Goal: Information Seeking & Learning: Learn about a topic

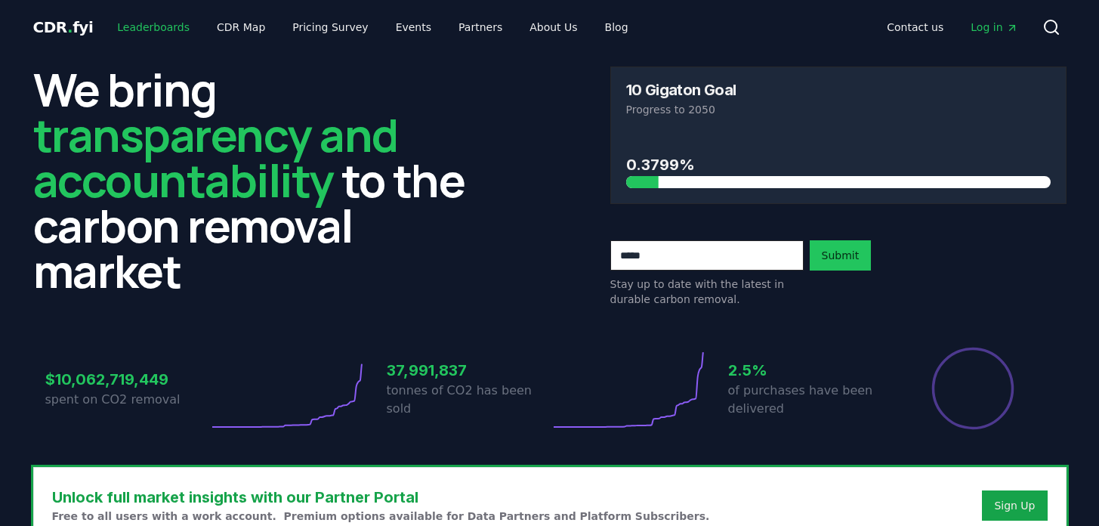
click at [153, 27] on link "Leaderboards" at bounding box center [153, 27] width 97 height 27
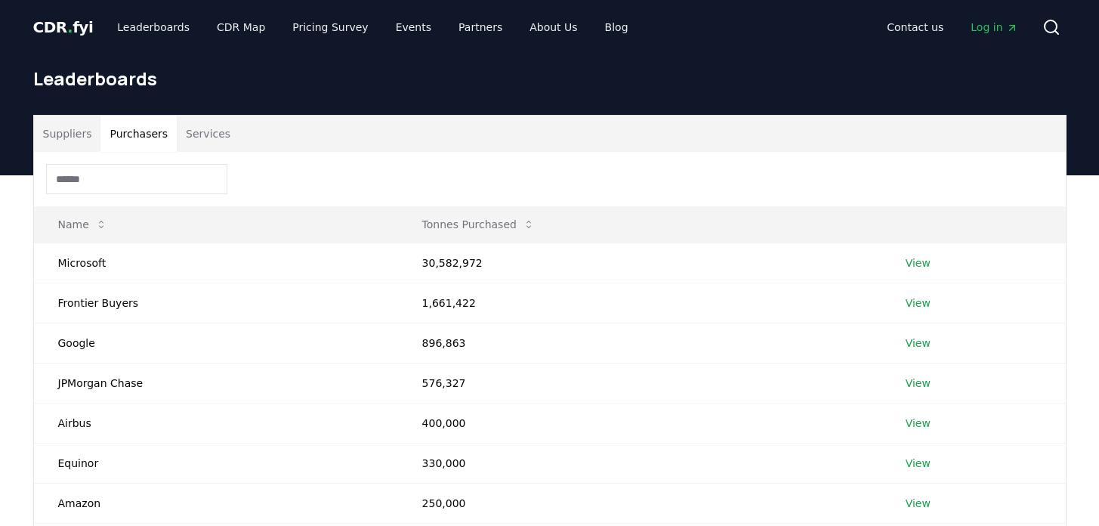
click at [118, 123] on button "Purchasers" at bounding box center [138, 134] width 76 height 36
click at [71, 128] on button "Suppliers" at bounding box center [67, 134] width 67 height 36
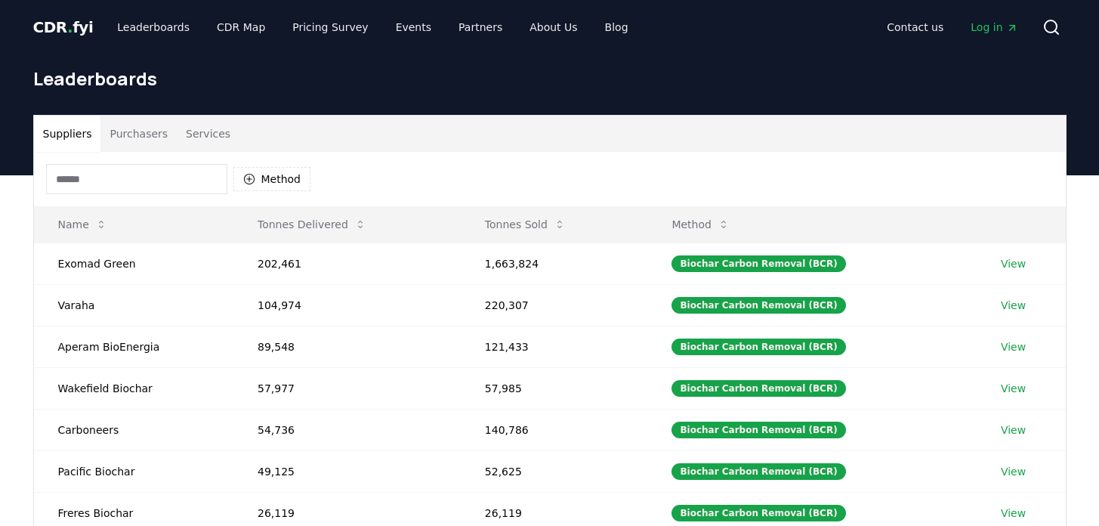
click at [122, 197] on div "Method" at bounding box center [549, 179] width 1031 height 54
click at [122, 181] on input at bounding box center [136, 179] width 181 height 30
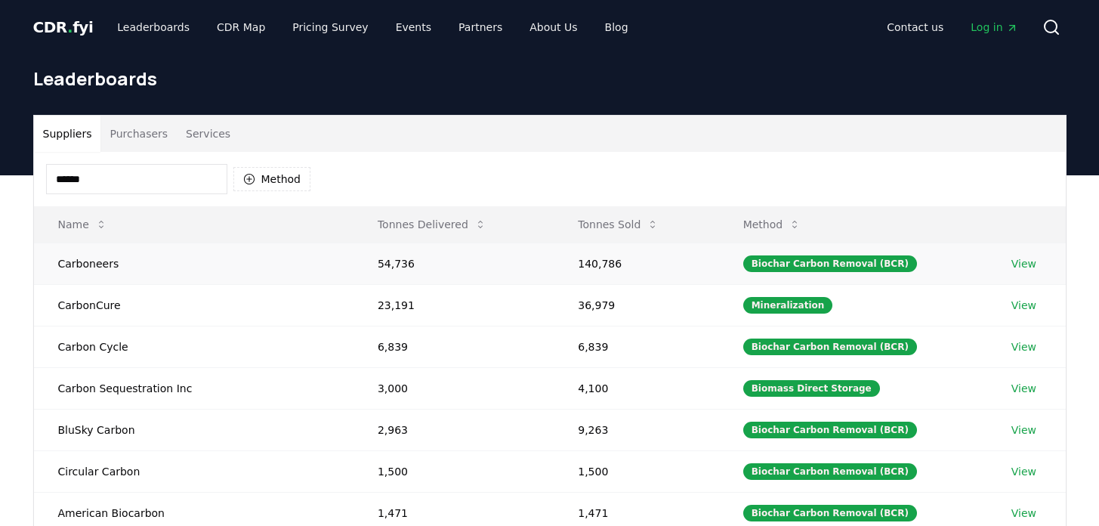
type input "******"
click at [1022, 264] on link "View" at bounding box center [1023, 263] width 25 height 15
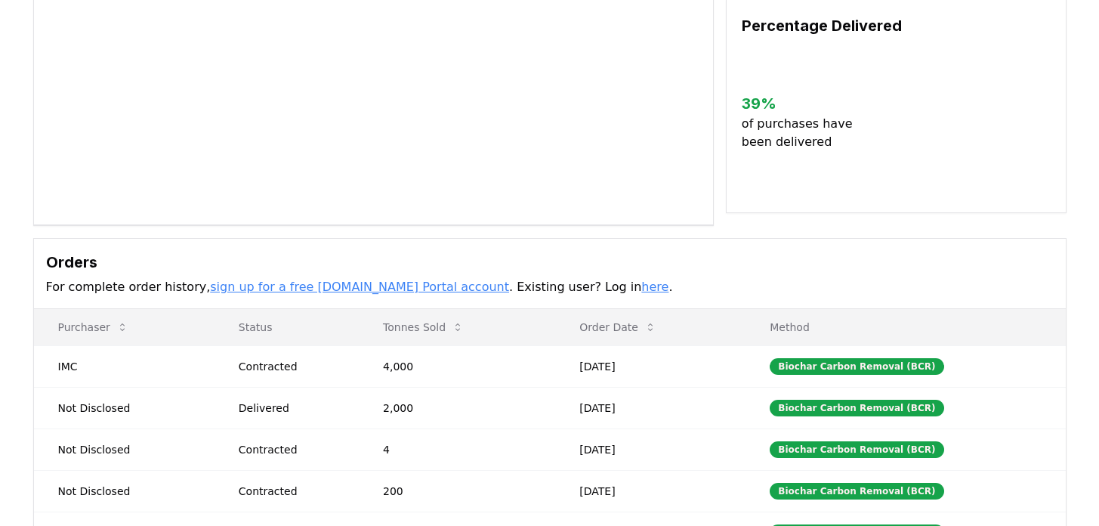
scroll to position [210, 0]
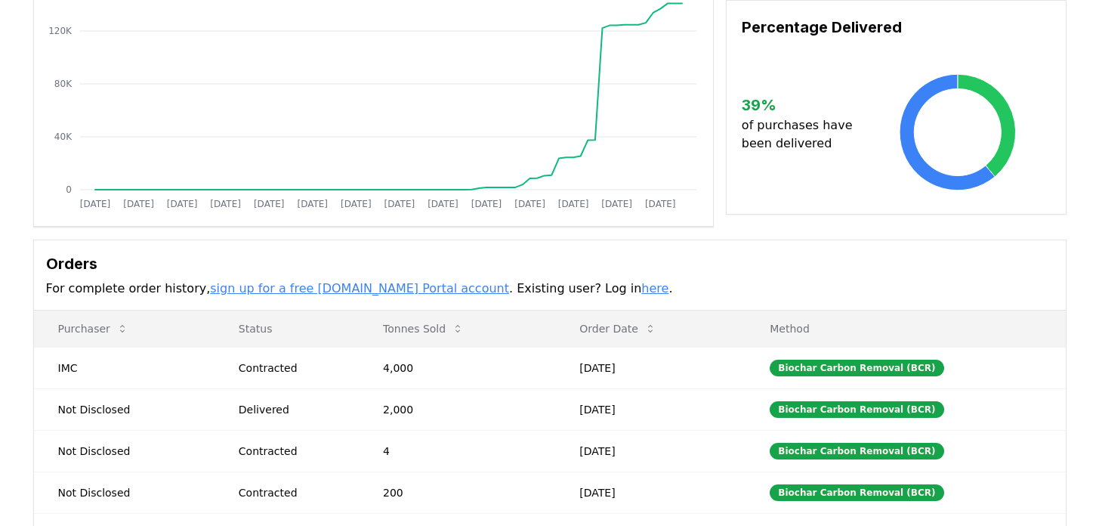
click at [76, 366] on td "IMC" at bounding box center [124, 368] width 180 height 42
click at [55, 370] on td "IMC" at bounding box center [124, 368] width 180 height 42
copy td "IMC"
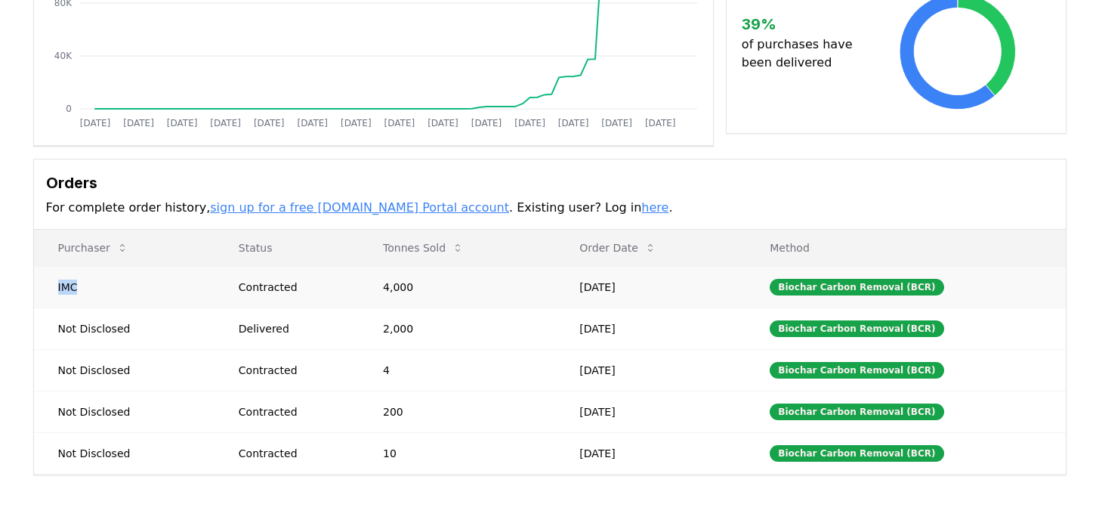
scroll to position [309, 0]
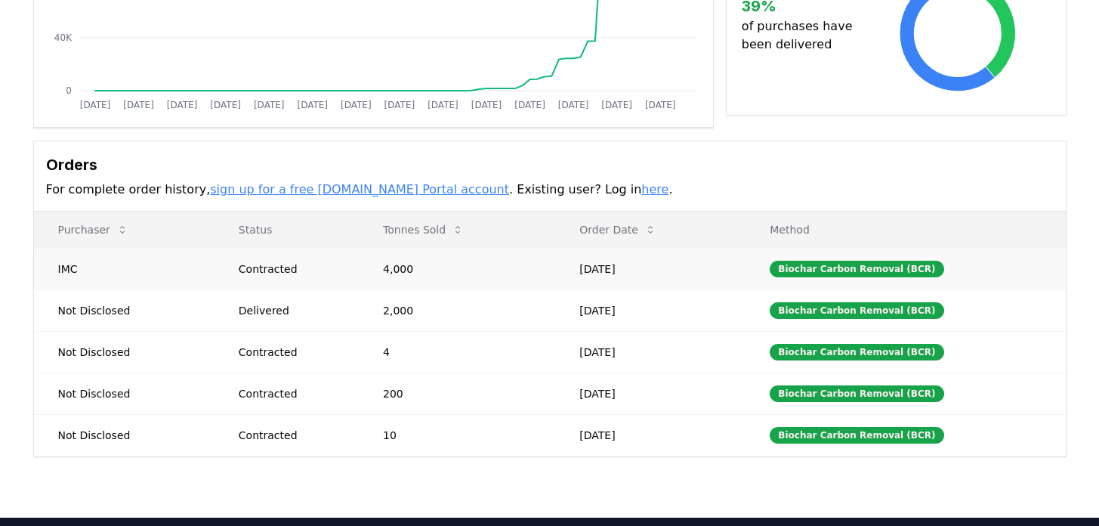
click at [581, 381] on td "[DATE]" at bounding box center [650, 393] width 190 height 42
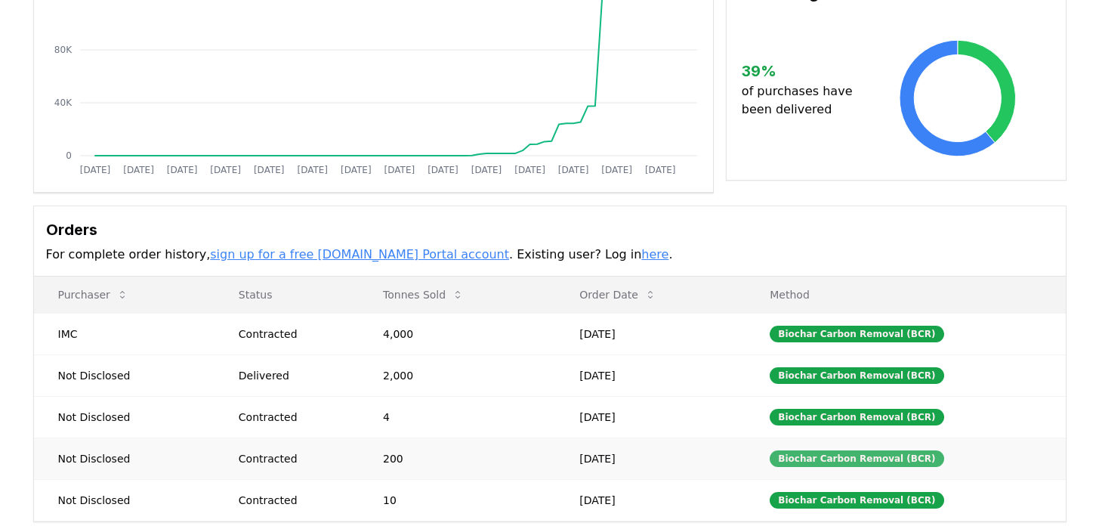
scroll to position [0, 0]
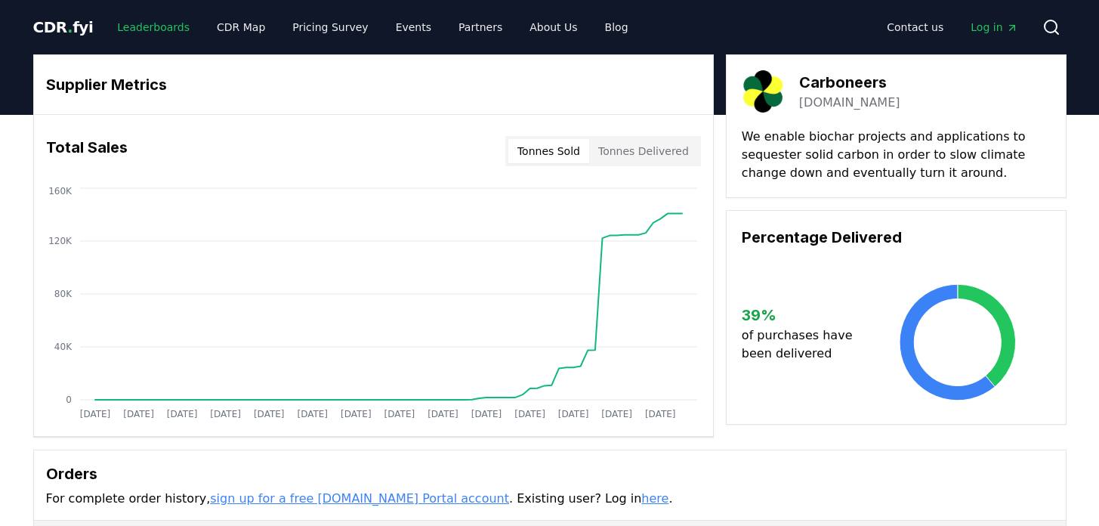
click at [149, 18] on link "Leaderboards" at bounding box center [153, 27] width 97 height 27
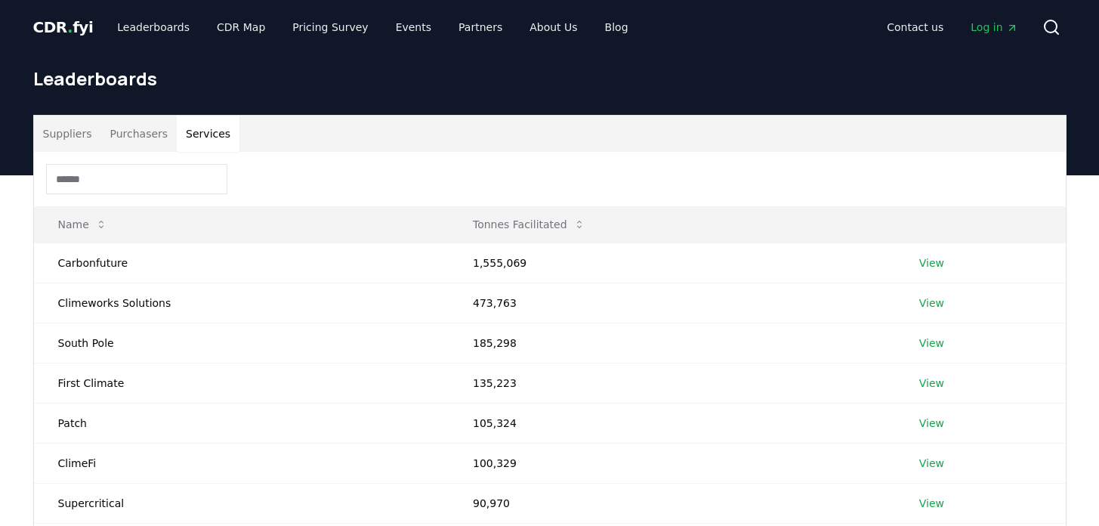
click at [187, 131] on button "Services" at bounding box center [208, 134] width 63 height 36
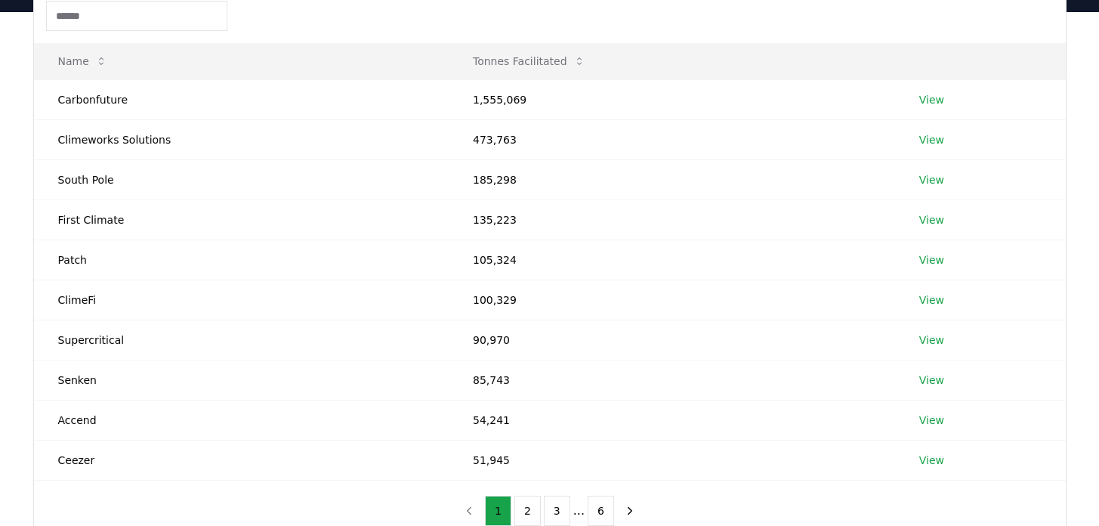
scroll to position [165, 0]
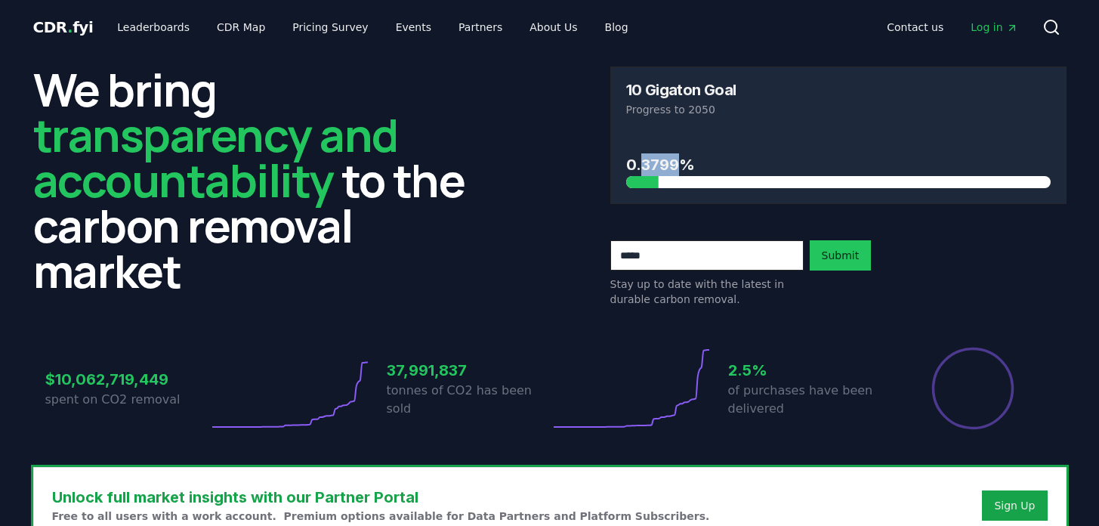
drag, startPoint x: 639, startPoint y: 158, endPoint x: 692, endPoint y: 158, distance: 53.6
click at [692, 158] on h3 "0.3799%" at bounding box center [838, 164] width 424 height 23
